Goal: Information Seeking & Learning: Learn about a topic

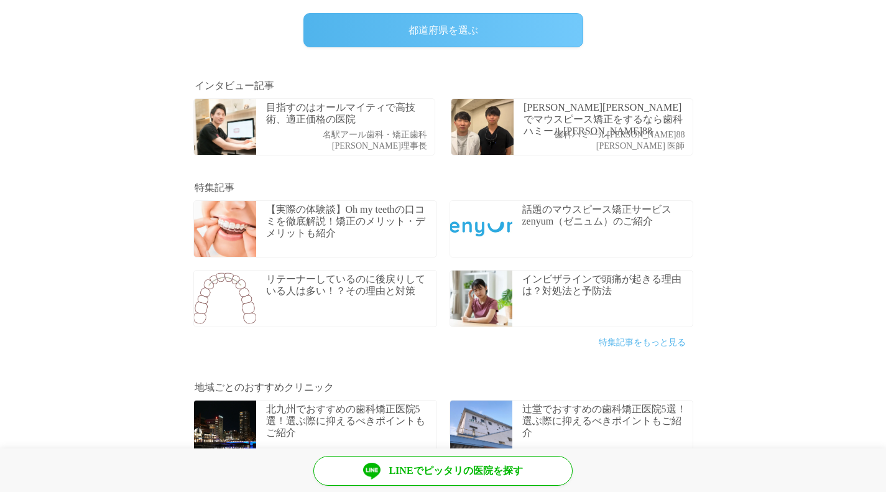
scroll to position [412, 0]
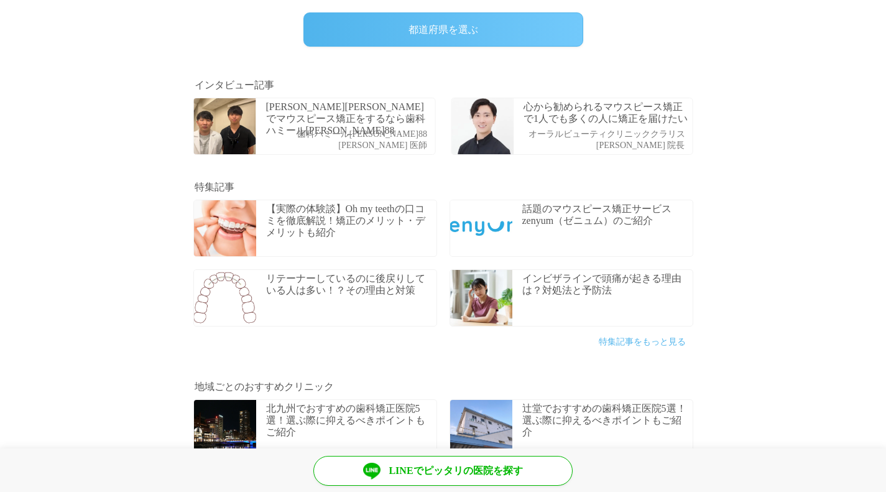
click at [423, 30] on div "都道府県を選ぶ" at bounding box center [443, 29] width 280 height 34
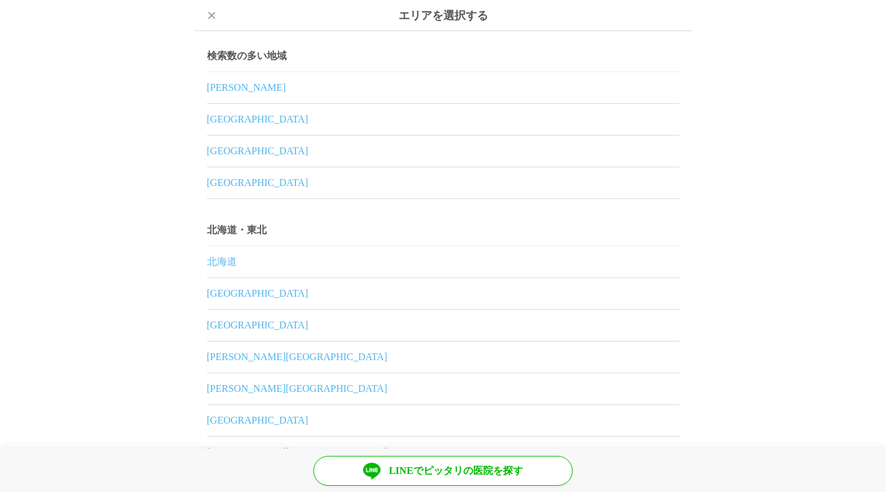
click at [510, 188] on link "[GEOGRAPHIC_DATA]" at bounding box center [443, 182] width 472 height 31
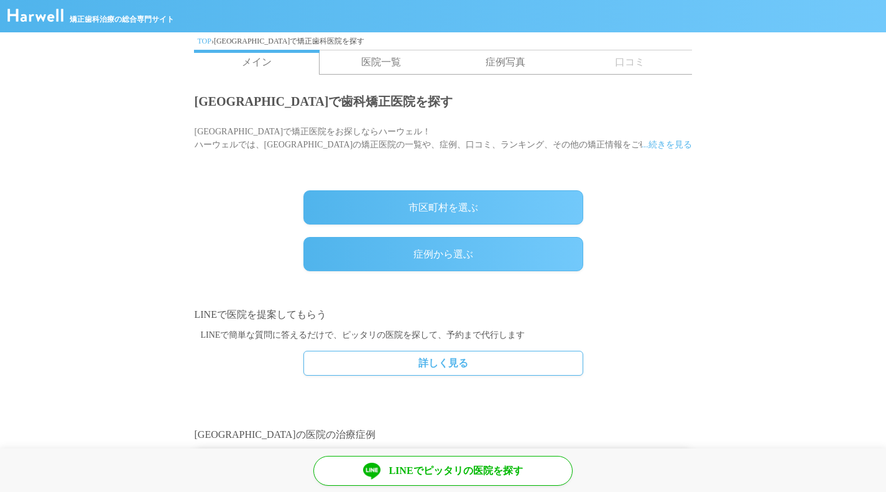
click at [214, 189] on section "市区町村を選ぶ 症例から選ぶ" at bounding box center [443, 230] width 886 height 140
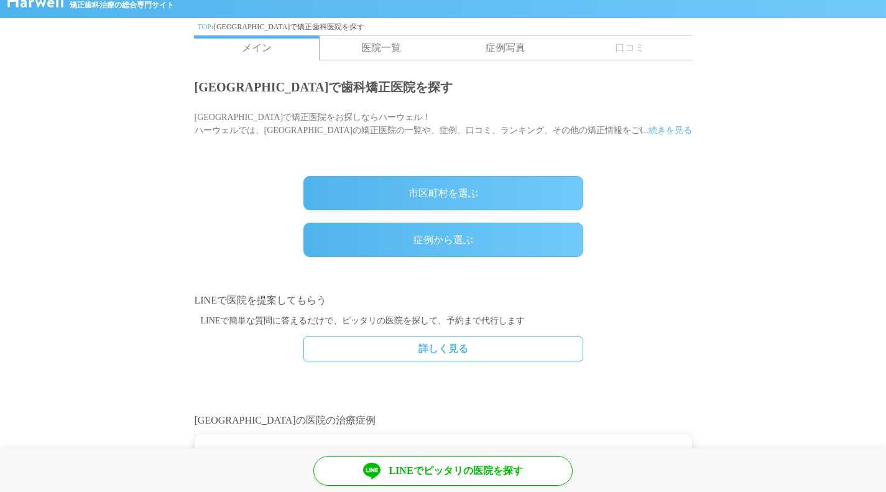
scroll to position [14, 0]
click at [436, 232] on link "症例から選ぶ" at bounding box center [443, 240] width 280 height 34
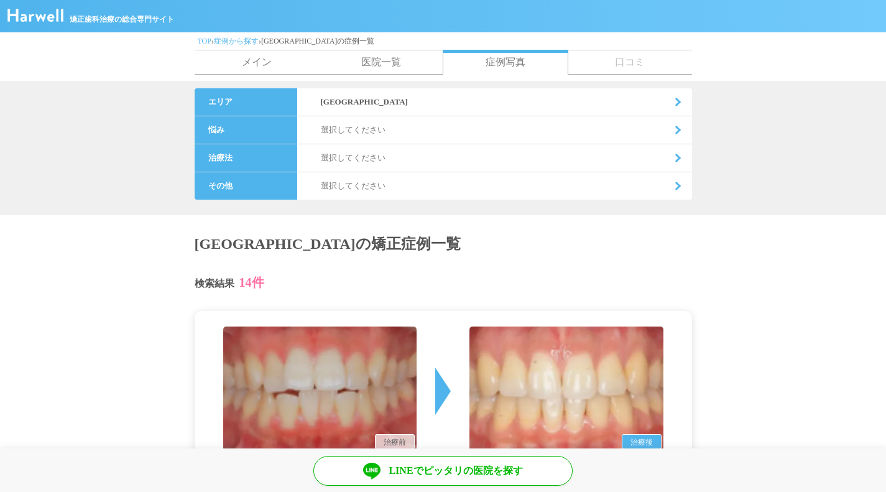
click at [605, 131] on dd "選択してください" at bounding box center [494, 129] width 395 height 27
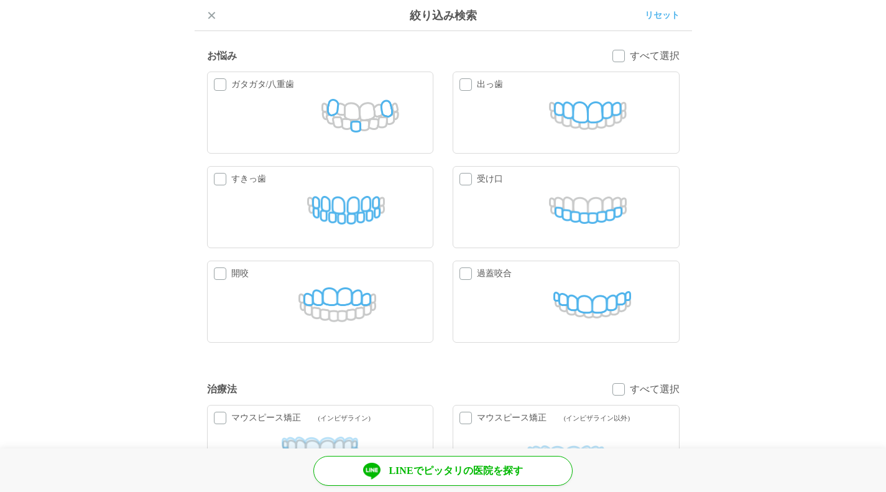
click at [208, 177] on label "すきっ歯" at bounding box center [320, 207] width 227 height 82
click at [0, 0] on input "すきっ歯" at bounding box center [0, 0] width 0 height 0
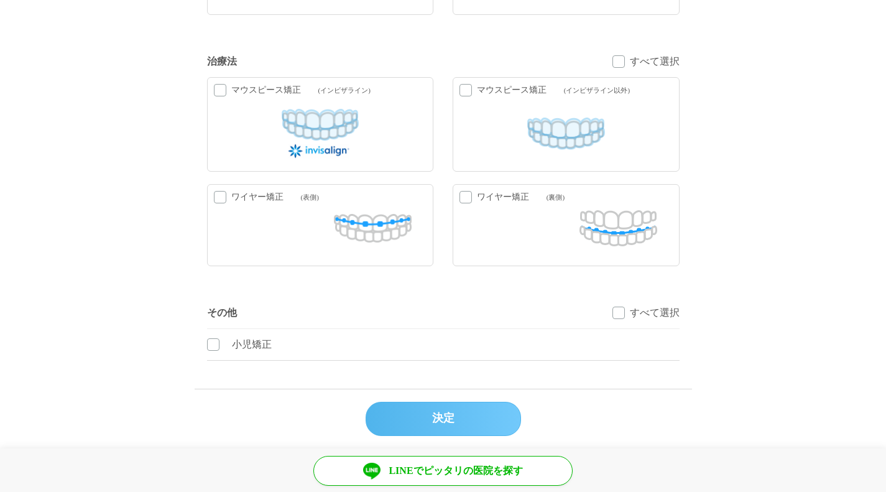
scroll to position [337, 0]
click at [211, 90] on label "マウスピース矯正 ( インビザライン )" at bounding box center [320, 124] width 227 height 94
click at [0, 0] on input "マウスピース矯正 ( インビザライン )" at bounding box center [0, 0] width 0 height 0
click at [477, 119] on label "マウスピース矯正 ( インビザライン以外 )" at bounding box center [566, 124] width 227 height 94
click at [0, 0] on input "マウスピース矯正 ( インビザライン以外 )" at bounding box center [0, 0] width 0 height 0
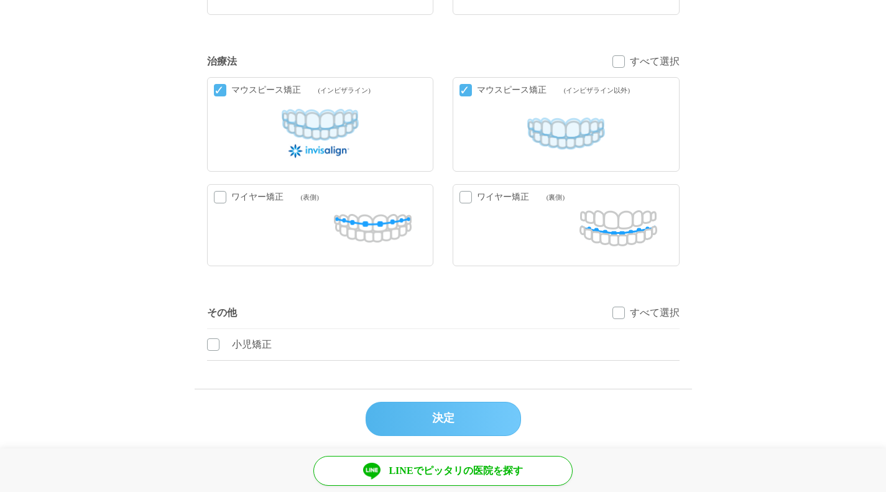
click at [458, 405] on div "決定" at bounding box center [442, 419] width 155 height 34
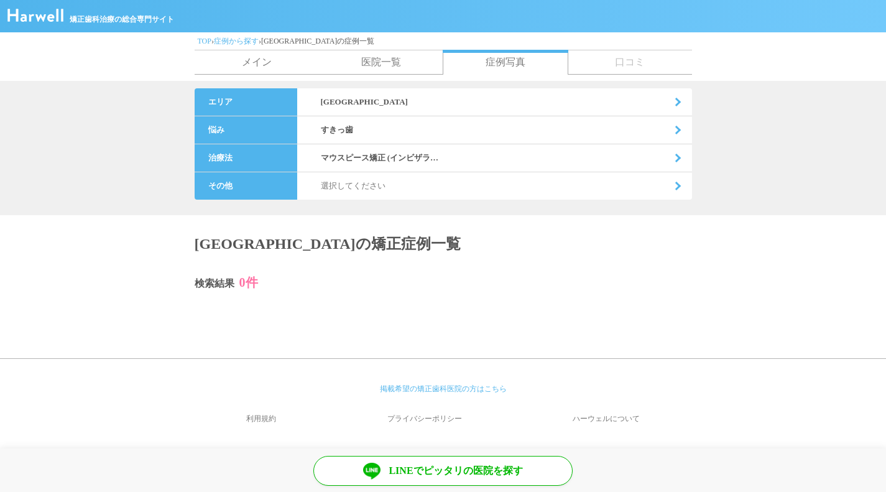
click at [440, 133] on dd "すきっ歯" at bounding box center [494, 129] width 395 height 27
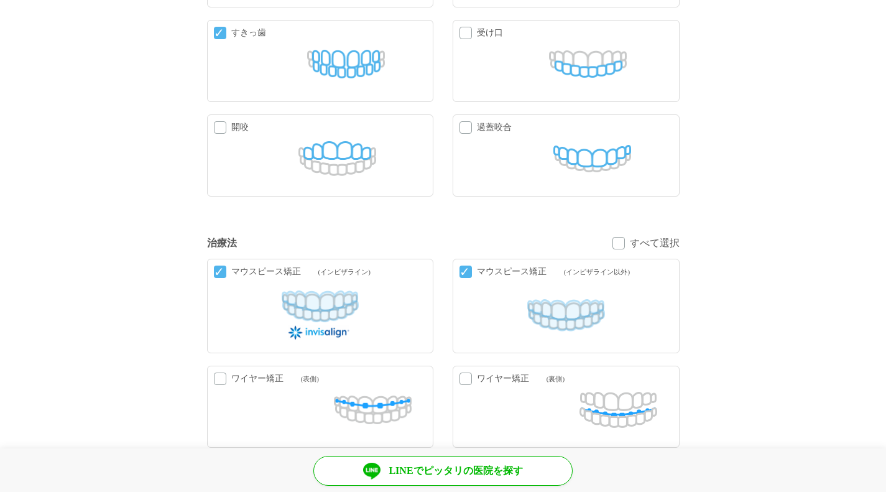
scroll to position [174, 0]
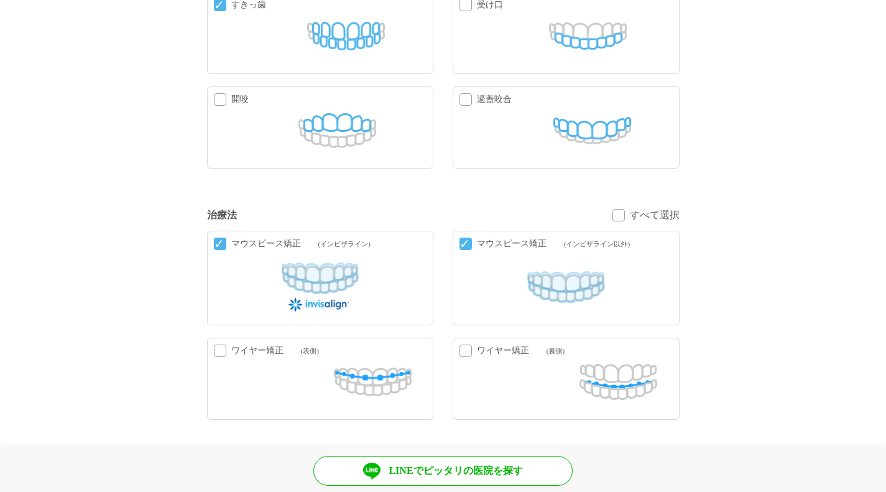
click at [208, 244] on label "マウスピース矯正 ( インビザライン )" at bounding box center [320, 278] width 227 height 94
click at [0, 0] on input "マウスピース矯正 ( インビザライン )" at bounding box center [0, 0] width 0 height 0
click at [458, 244] on label "マウスピース矯正 ( インビザライン以外 )" at bounding box center [566, 278] width 227 height 94
click at [0, 0] on input "マウスピース矯正 ( インビザライン以外 )" at bounding box center [0, 0] width 0 height 0
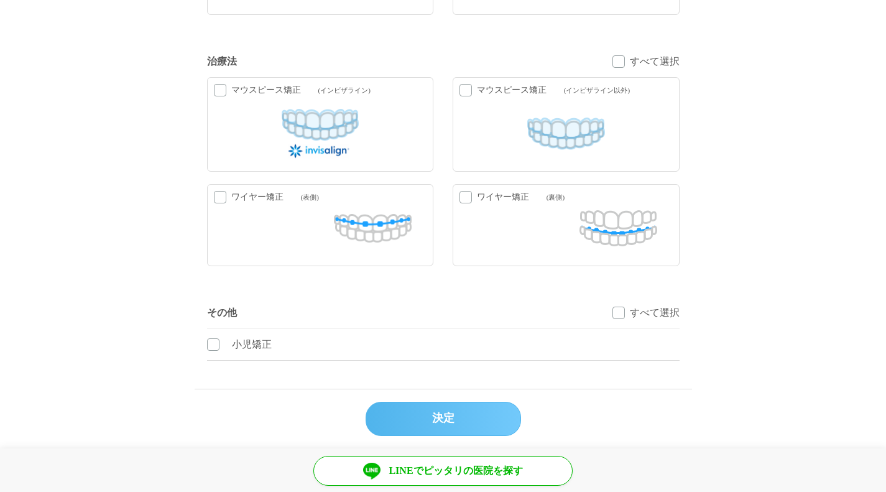
click at [456, 415] on div "決定" at bounding box center [442, 419] width 155 height 34
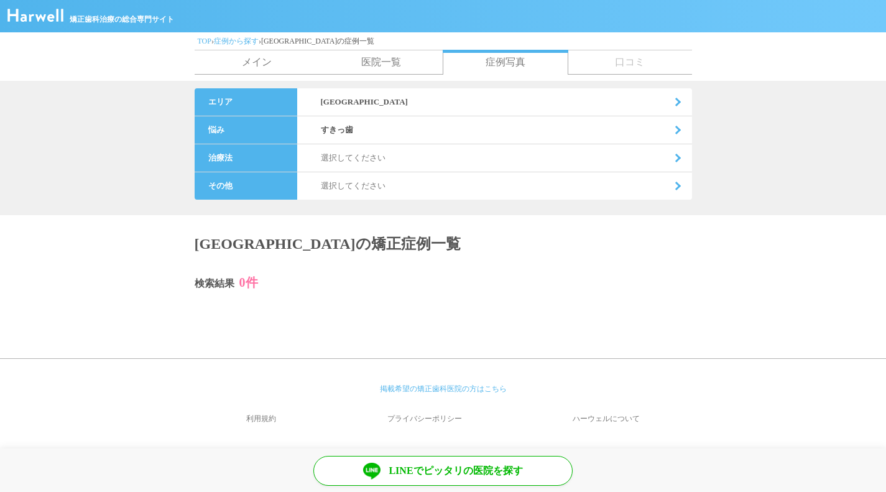
click at [375, 56] on link "医院一覧" at bounding box center [381, 62] width 124 height 24
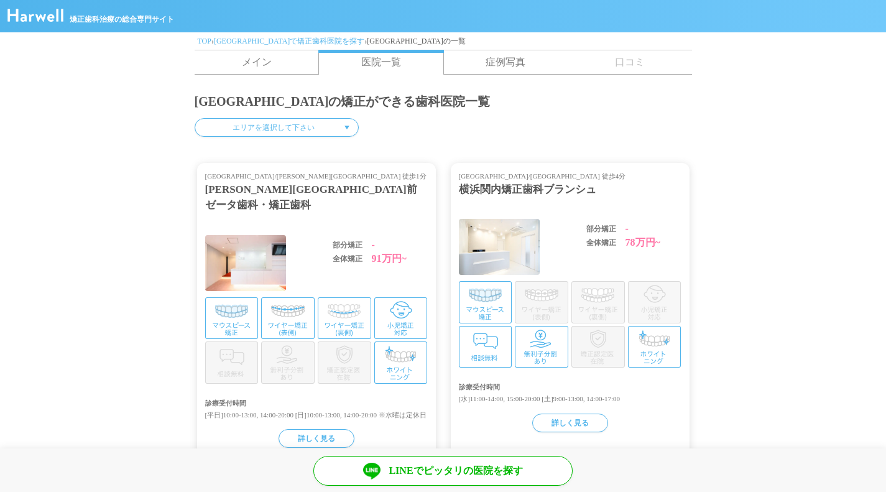
click at [271, 129] on select "エリアを選択して下さい 横浜市 川崎市 相模原市 横須賀市 平塚市 鎌倉市 藤沢市 小田原市 茅ヶ崎市 逗子市 三浦市 秦野市 厚木市 大和市 伊勢原市 海老…" at bounding box center [277, 127] width 164 height 19
select select "/cities/141003/clinics"
click at [195, 118] on select "エリアを選択して下さい 横浜市 川崎市 相模原市 横須賀市 平塚市 鎌倉市 藤沢市 小田原市 茅ヶ崎市 逗子市 三浦市 秦野市 厚木市 大和市 伊勢原市 海老…" at bounding box center [277, 127] width 164 height 19
click at [249, 66] on link "メイン" at bounding box center [257, 62] width 124 height 24
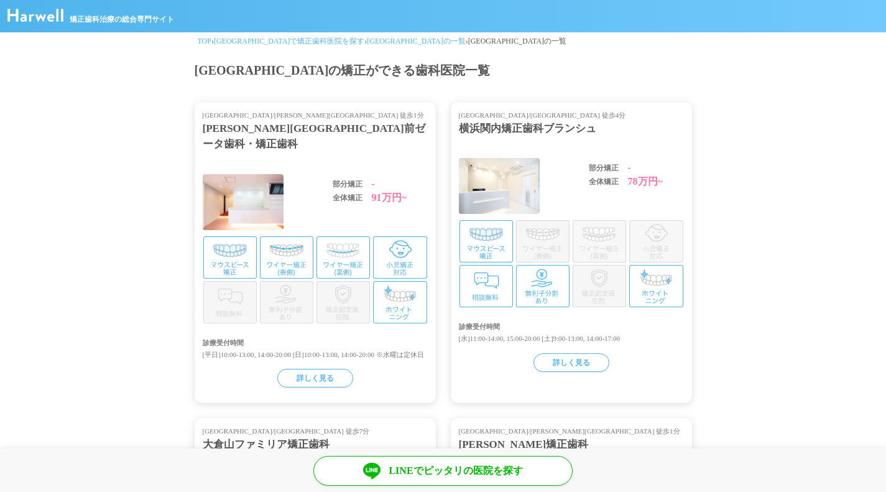
click at [301, 45] on link "[GEOGRAPHIC_DATA]で矯正歯科医院を探す" at bounding box center [289, 41] width 150 height 9
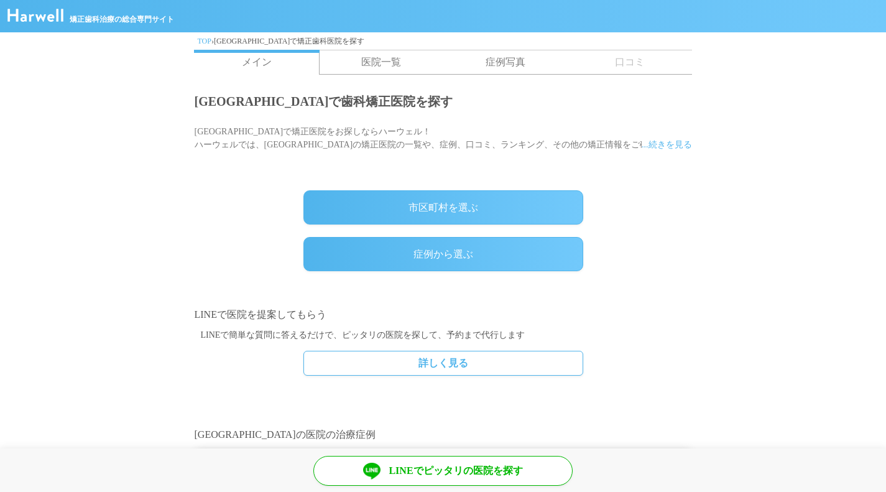
click at [402, 194] on div "市区町村を選ぶ" at bounding box center [443, 207] width 280 height 34
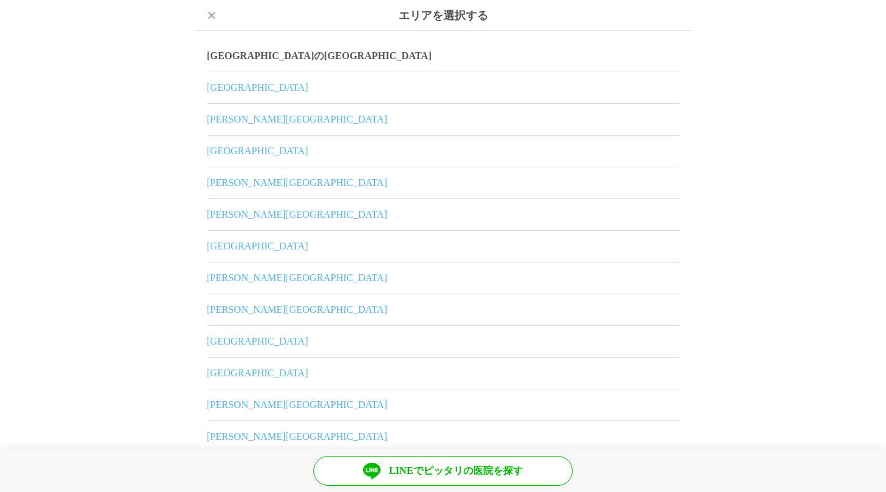
click at [358, 101] on link "[GEOGRAPHIC_DATA]" at bounding box center [443, 87] width 472 height 31
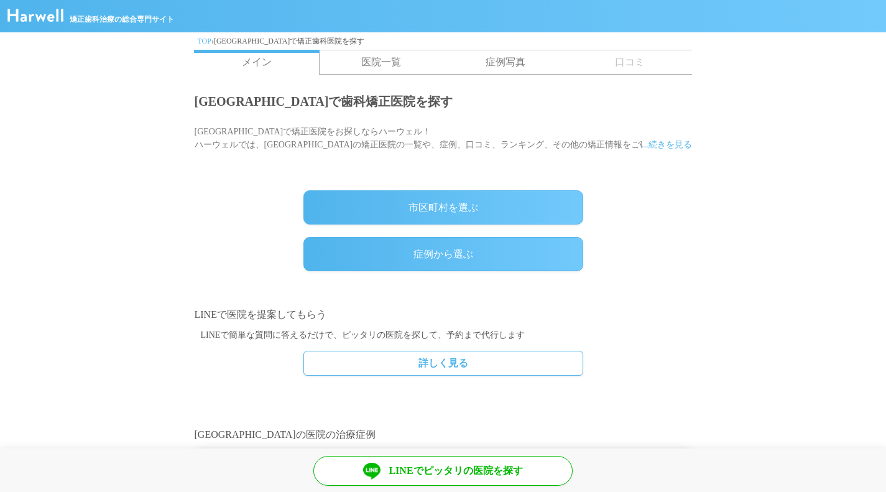
click at [202, 44] on link "TOP" at bounding box center [205, 41] width 14 height 9
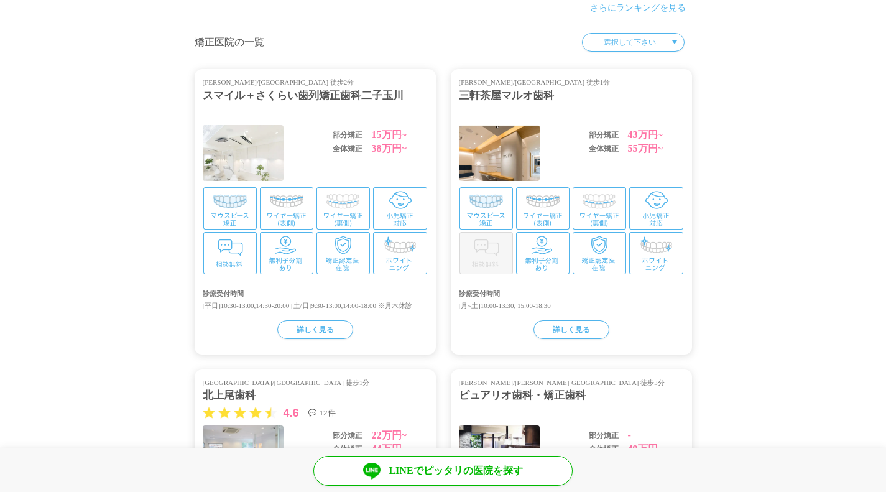
scroll to position [1351, 0]
click at [642, 45] on select "選択して下さい 埼玉県 東京都 神奈川県 大阪府 兵庫県" at bounding box center [633, 41] width 103 height 19
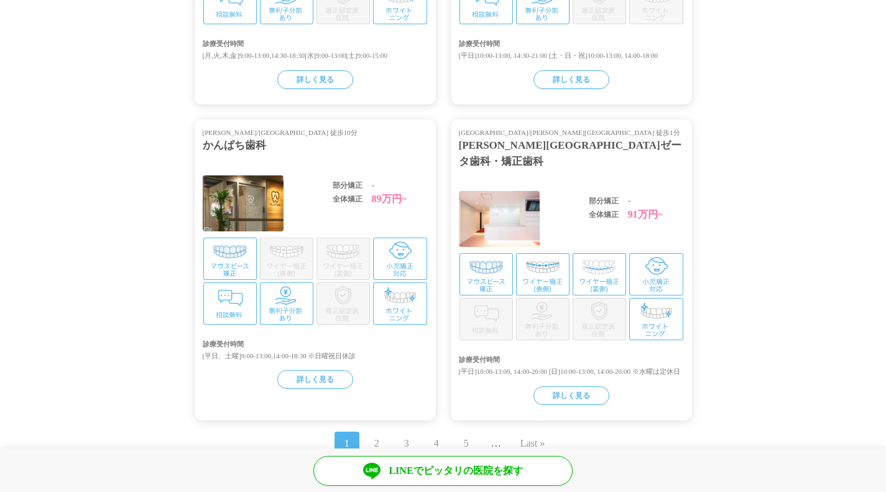
scroll to position [2634, 0]
